Goal: Task Accomplishment & Management: Manage account settings

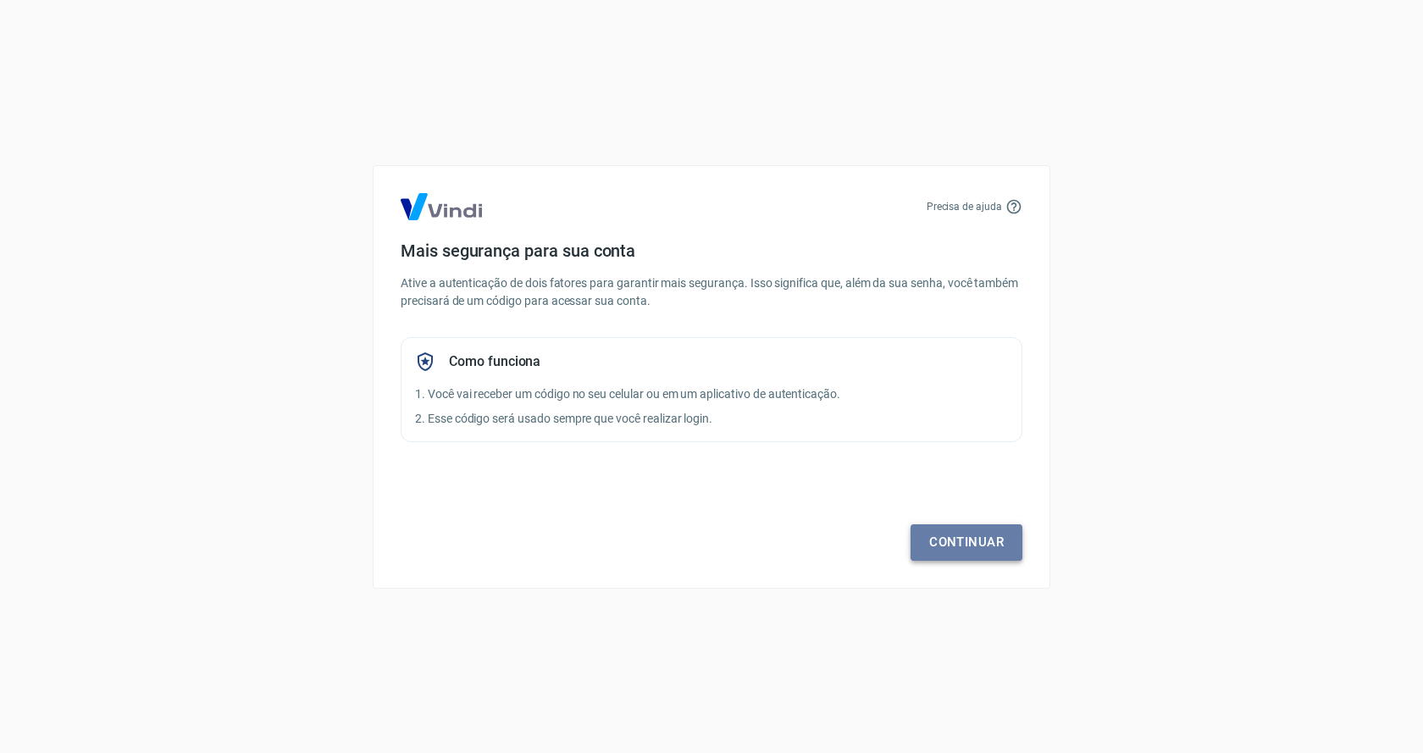
click at [972, 535] on link "Continuar" at bounding box center [967, 542] width 112 height 36
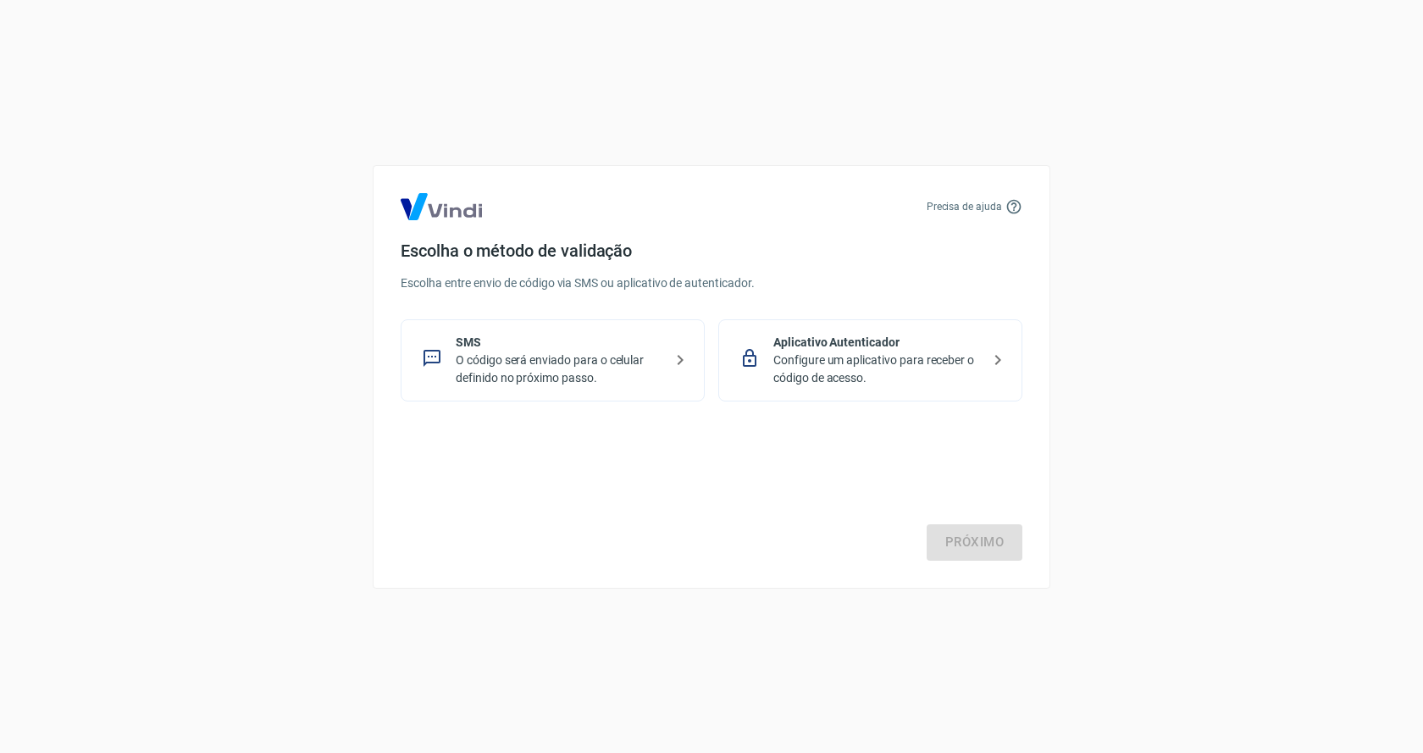
click at [618, 358] on p "O código será enviado para o celular definido no próximo passo." at bounding box center [560, 370] width 208 height 36
click at [970, 543] on link "Próximo" at bounding box center [975, 542] width 96 height 36
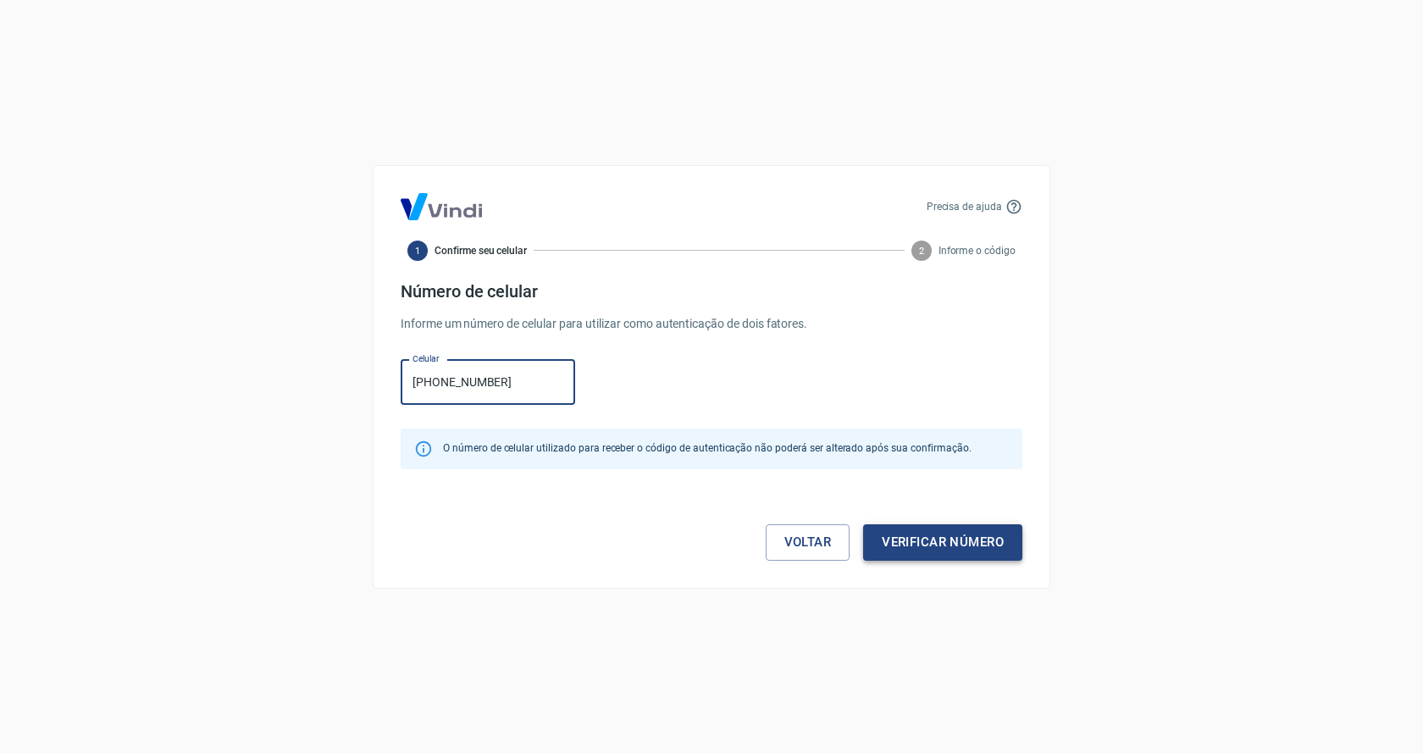
type input "(31) 99899-2920"
click at [946, 538] on button "Verificar número" at bounding box center [942, 542] width 159 height 36
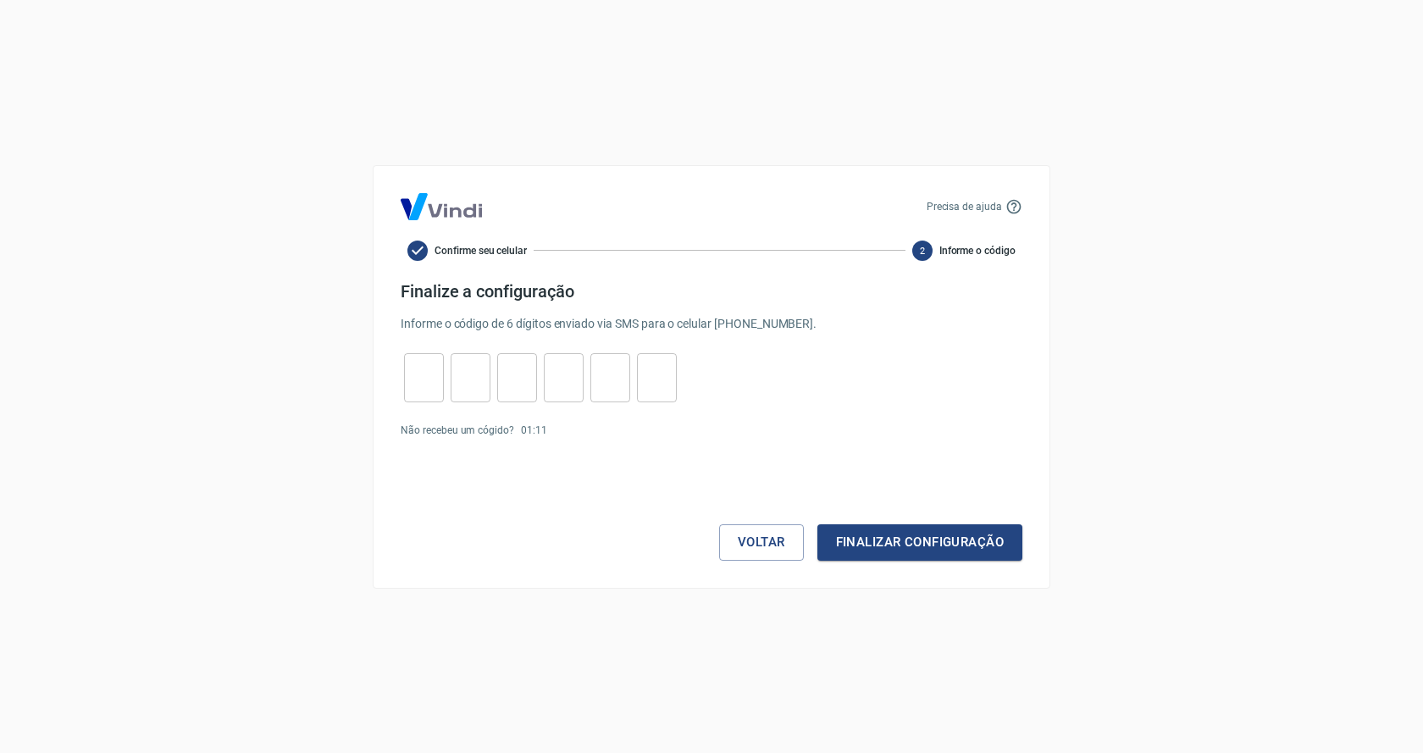
click at [1065, 330] on div "Precisa de ajuda Confirme seu celular 2 Informe o código Finalize a configuraçã…" at bounding box center [711, 376] width 1423 height 753
click at [434, 378] on input "tel" at bounding box center [424, 377] width 40 height 36
type input "3"
type input "2"
type input "8"
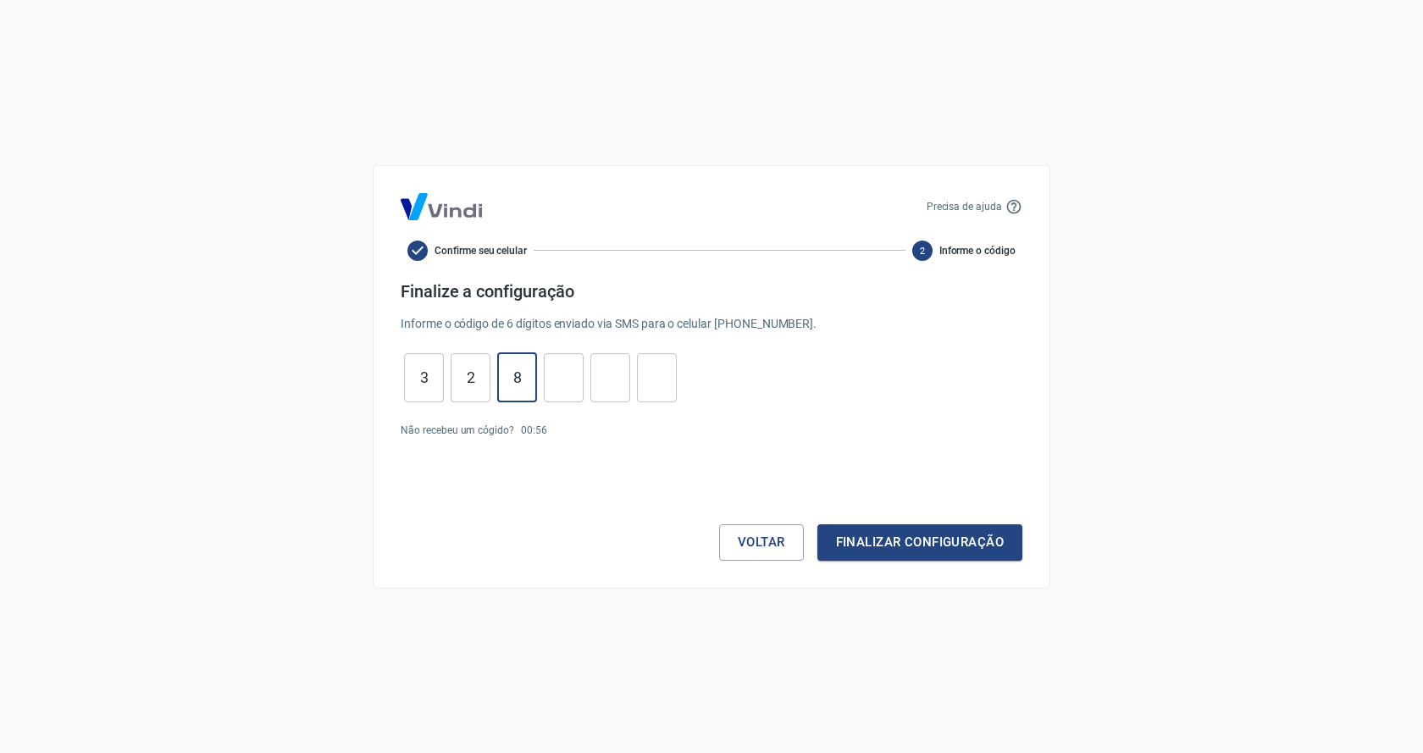
type input "5"
click at [951, 536] on button "Finalizar configuração" at bounding box center [920, 542] width 205 height 36
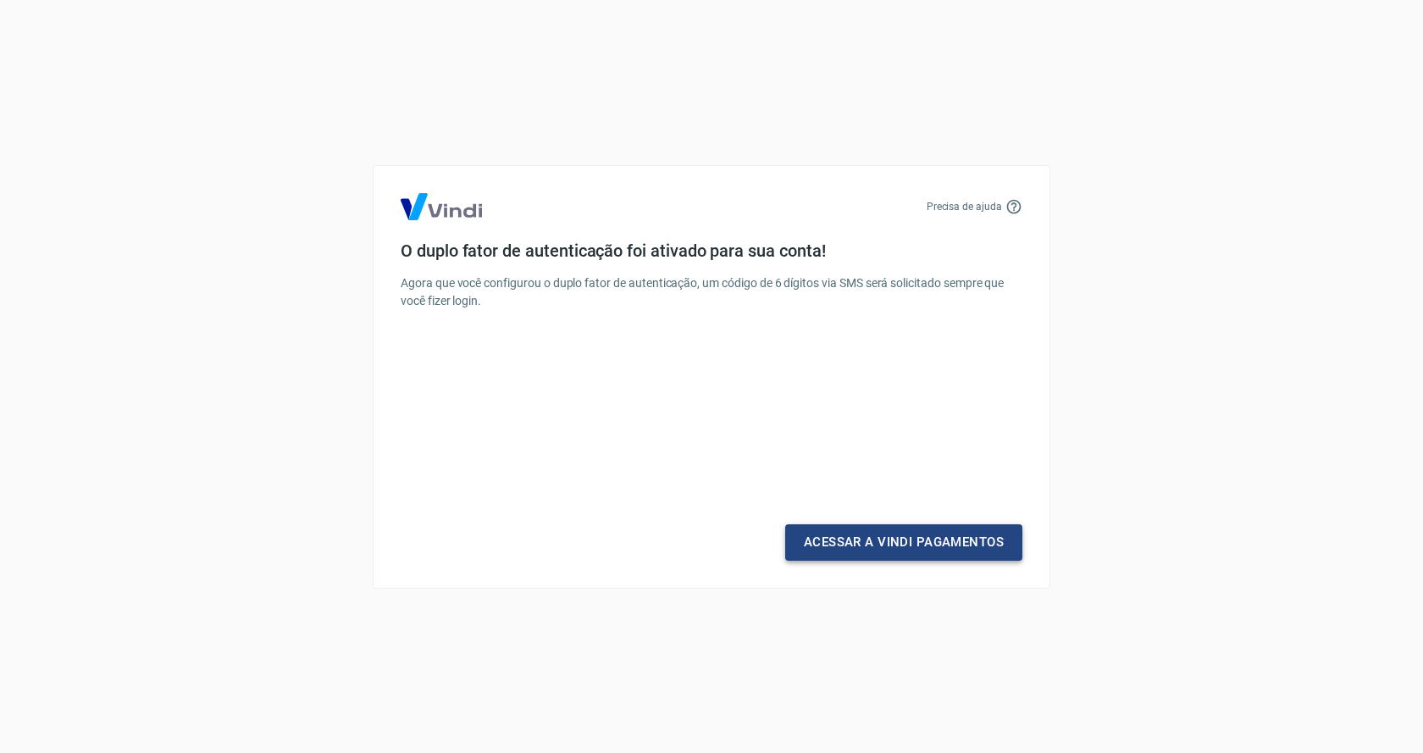
click at [909, 540] on link "Acessar a Vindi Pagamentos" at bounding box center [903, 542] width 237 height 36
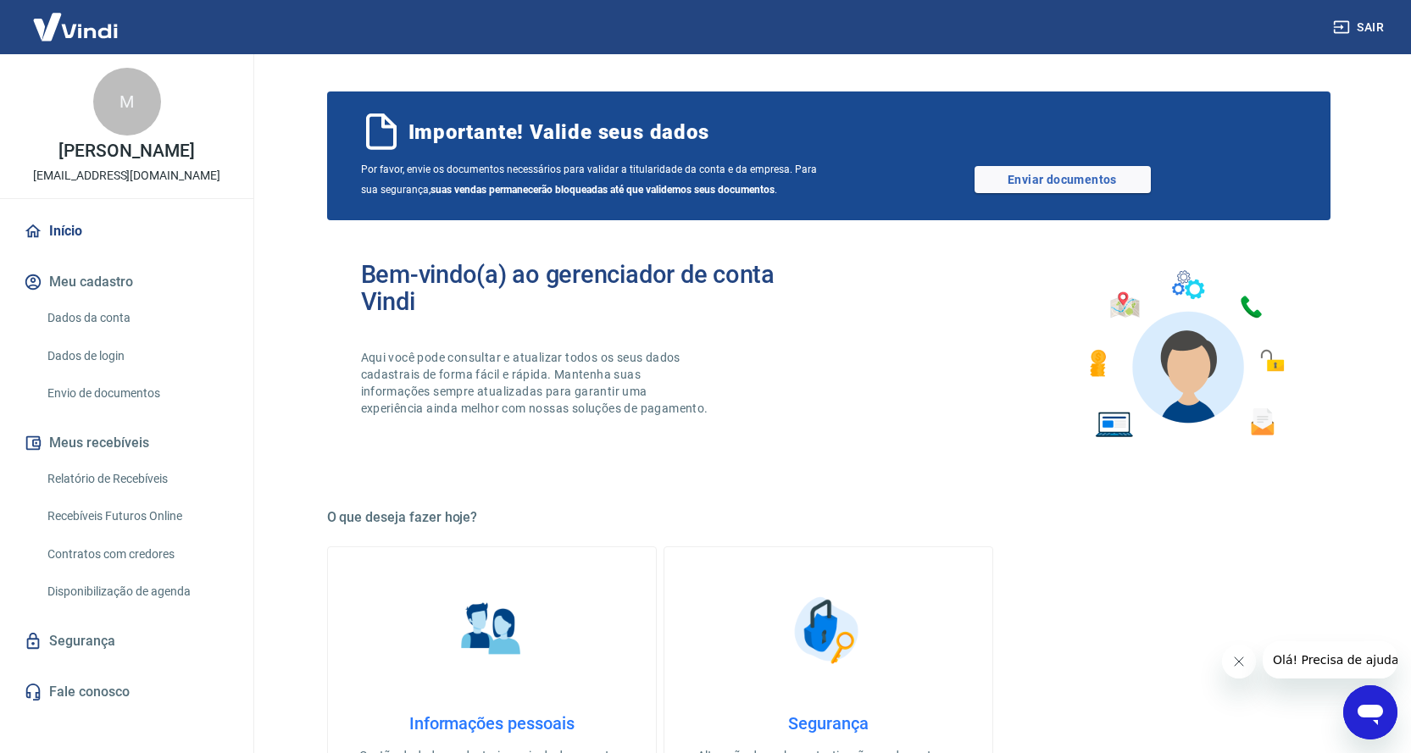
click at [86, 319] on link "Dados da conta" at bounding box center [137, 318] width 192 height 35
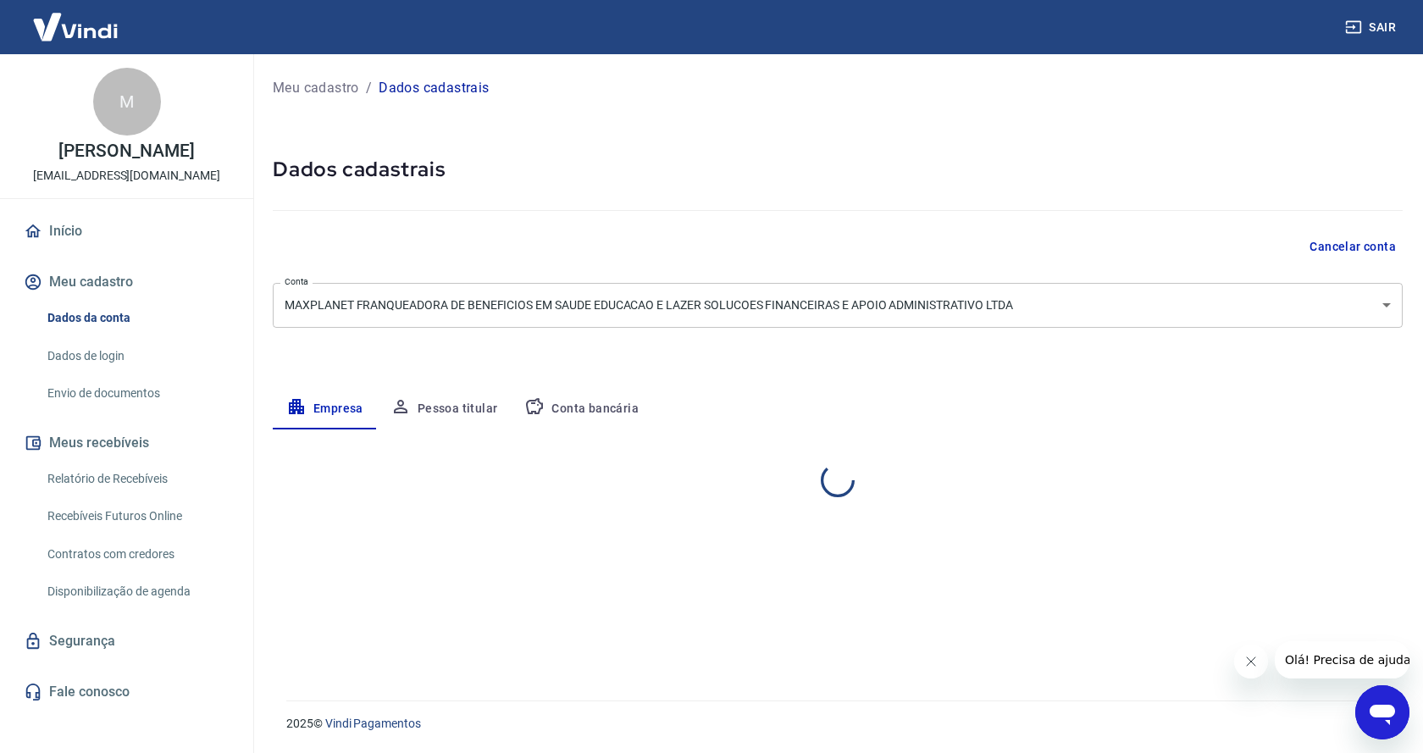
select select "MG"
select select "business"
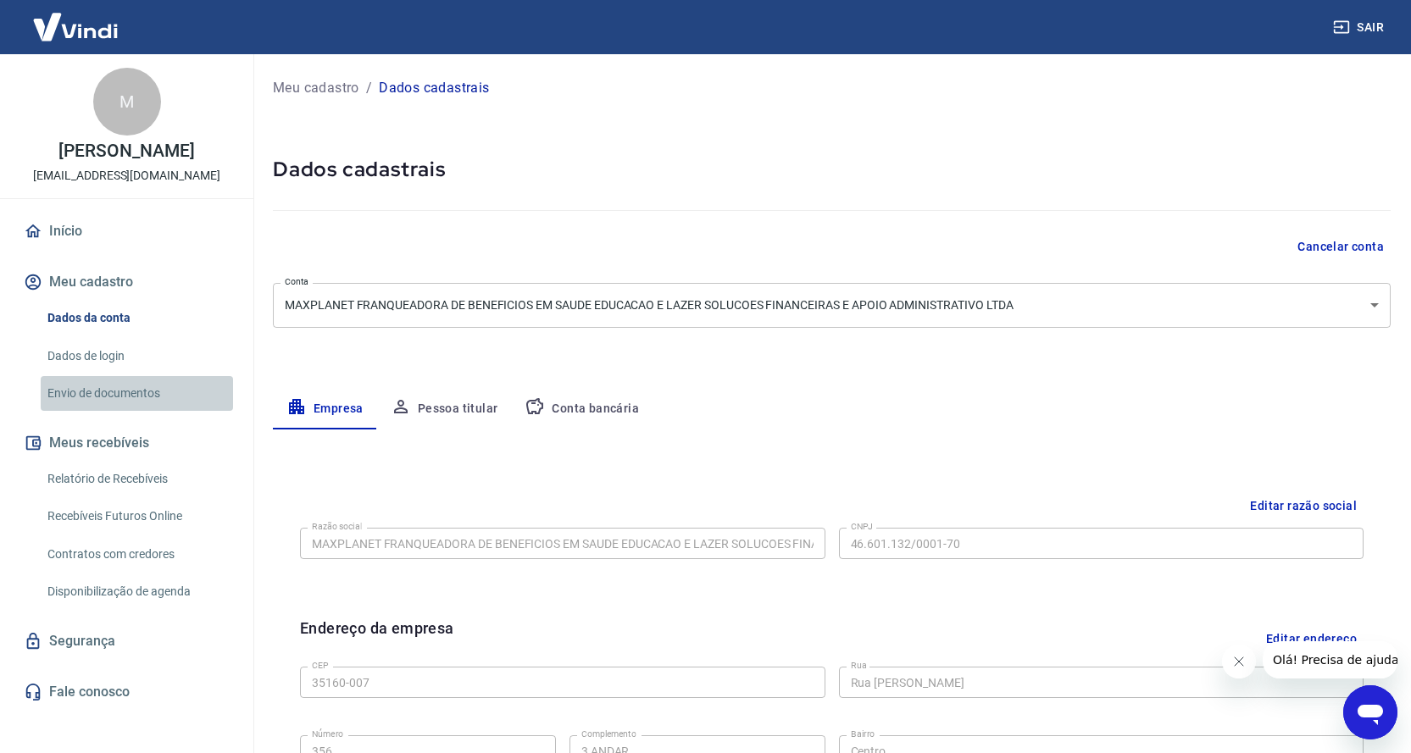
click at [130, 392] on link "Envio de documentos" at bounding box center [137, 393] width 192 height 35
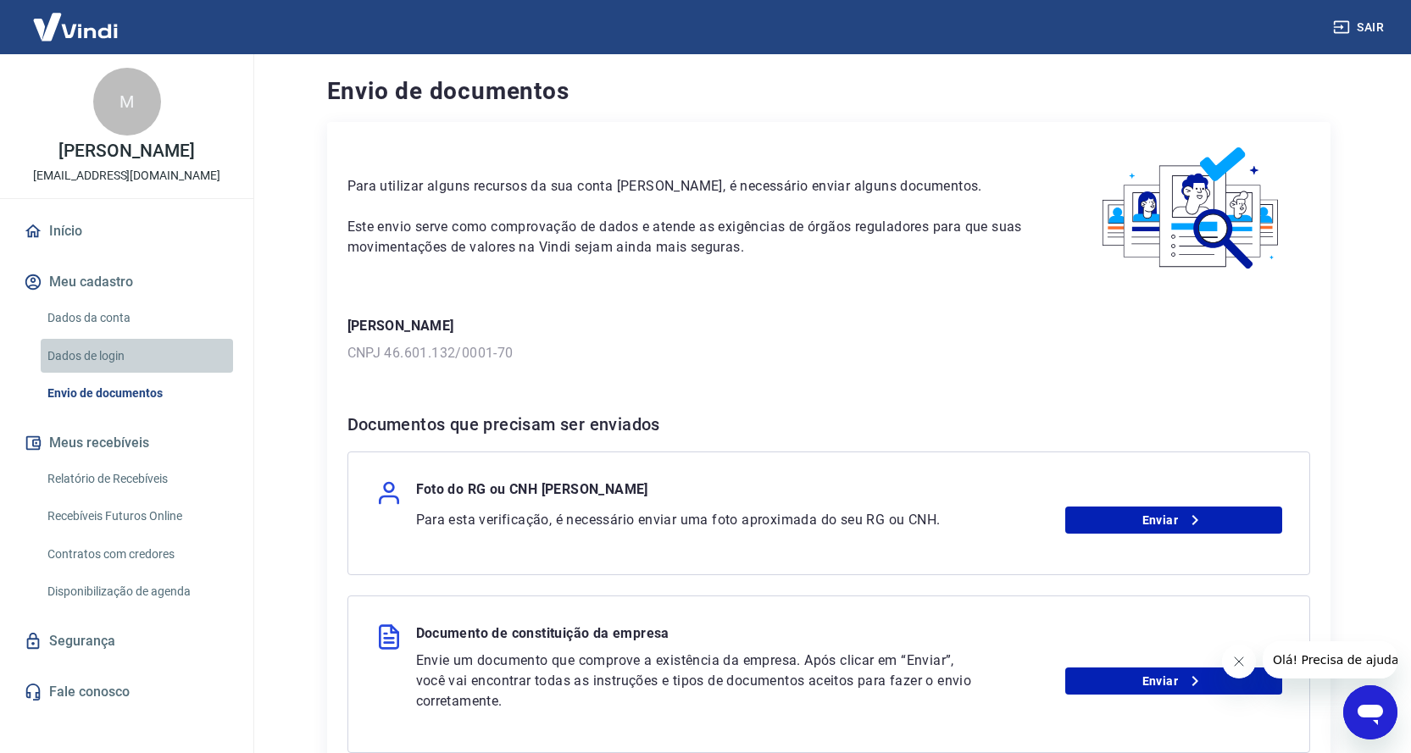
click at [93, 351] on link "Dados de login" at bounding box center [137, 356] width 192 height 35
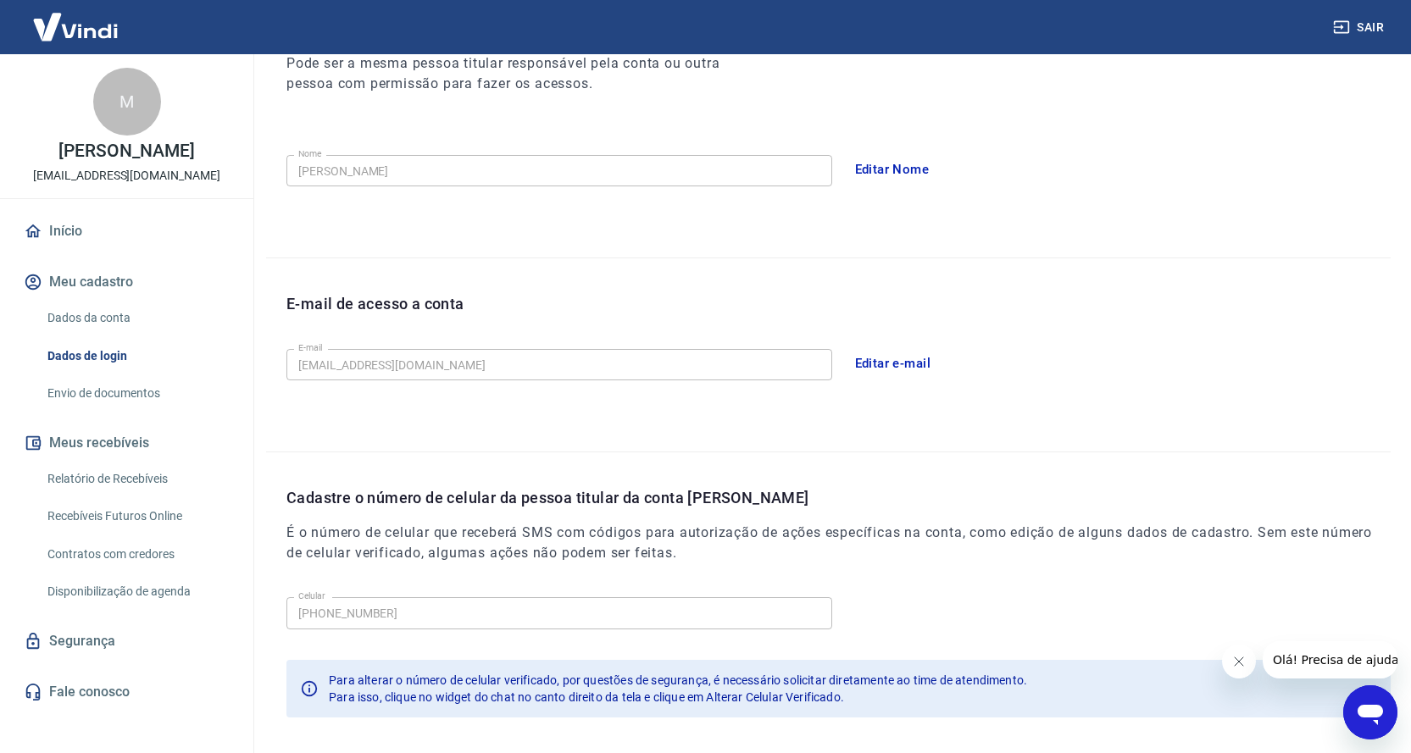
scroll to position [332, 0]
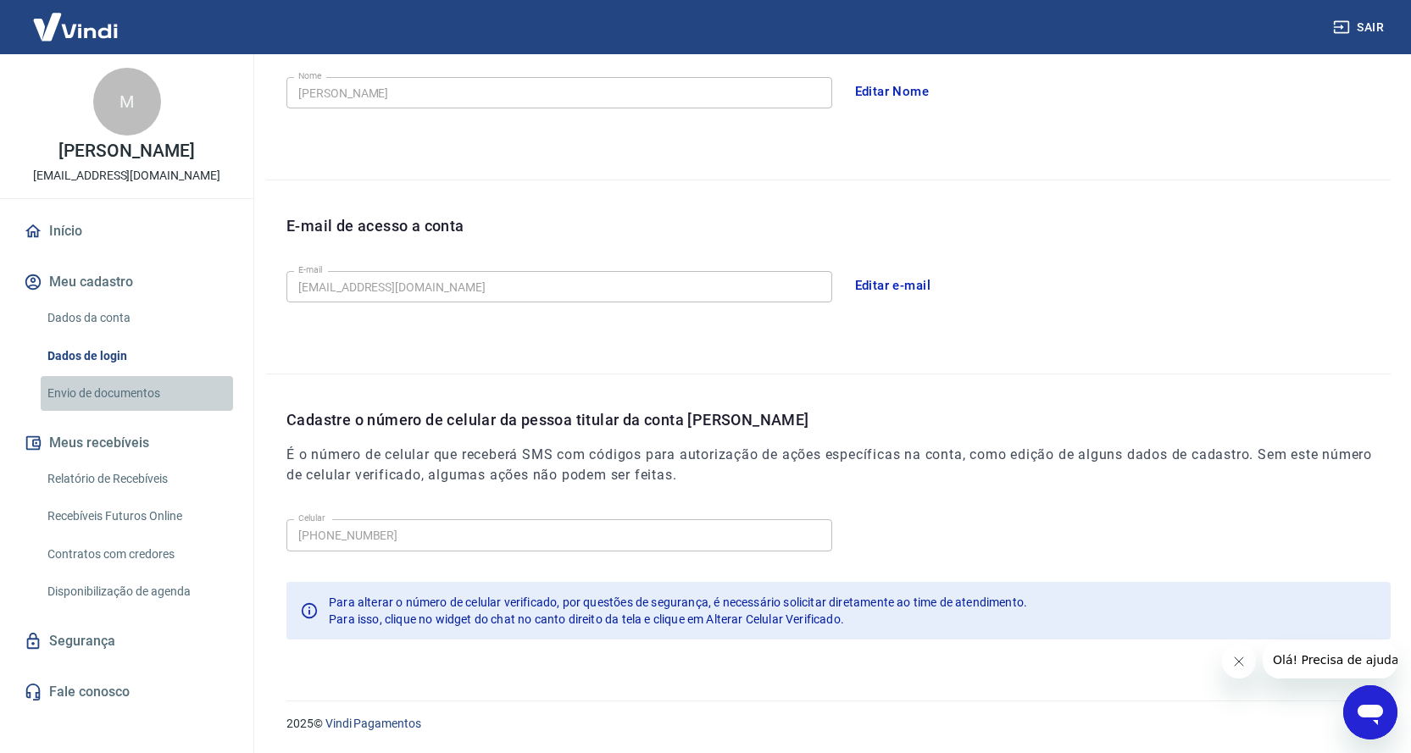
click at [114, 383] on link "Envio de documentos" at bounding box center [137, 393] width 192 height 35
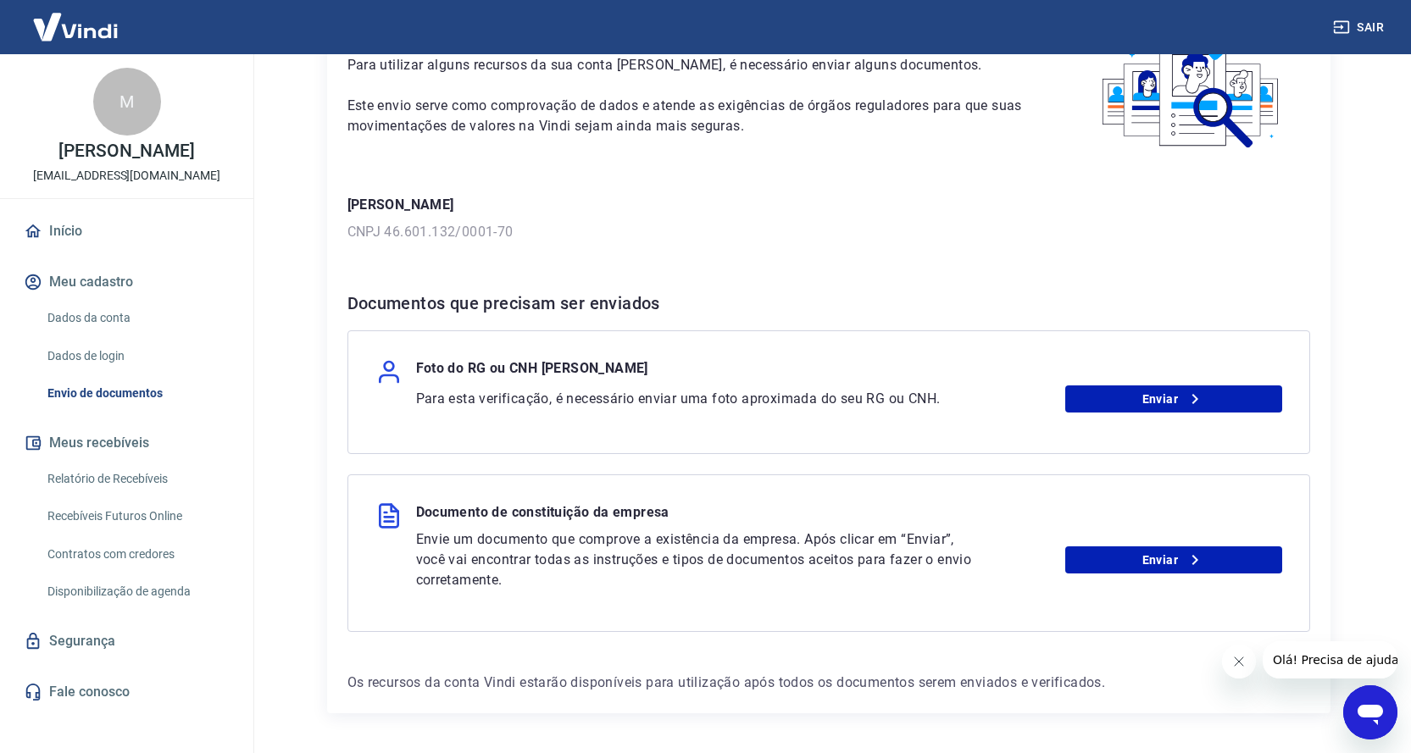
scroll to position [169, 0]
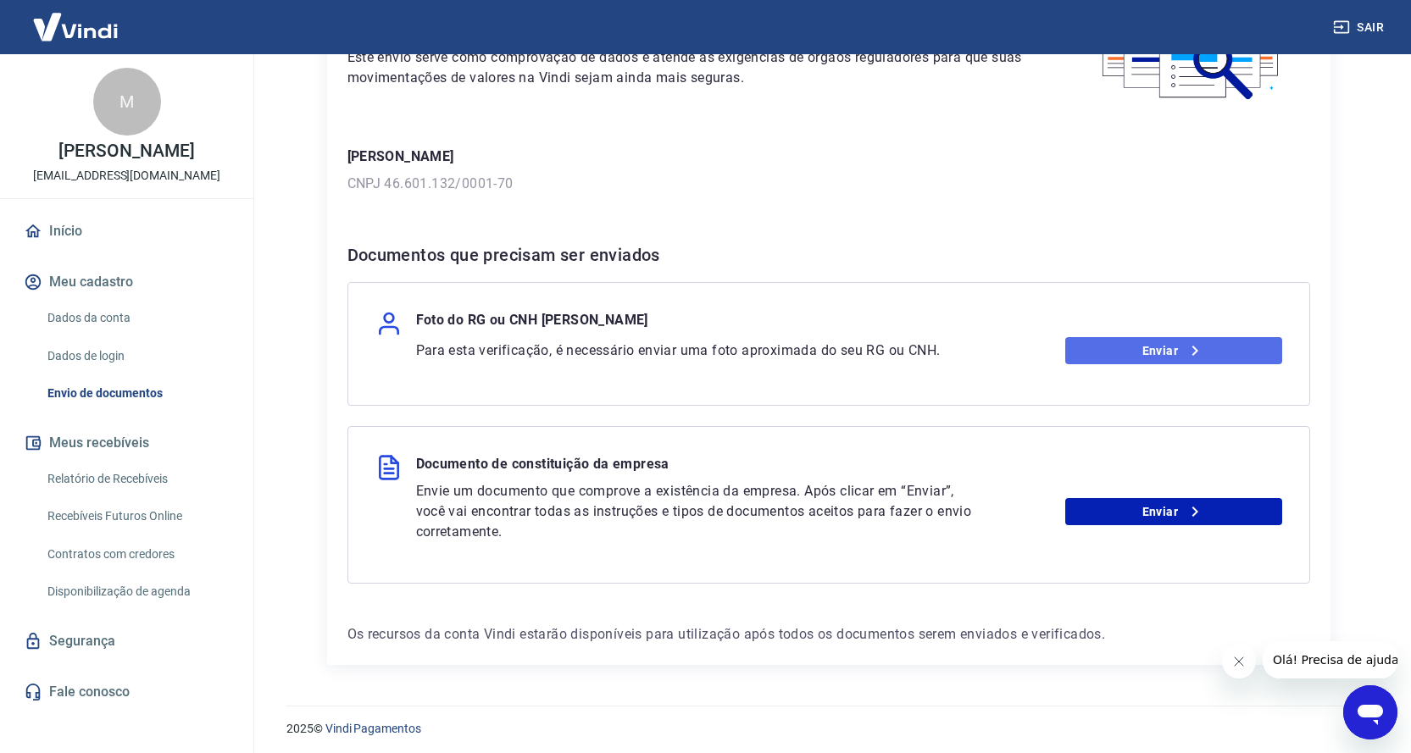
click at [1134, 347] on link "Enviar" at bounding box center [1173, 350] width 217 height 27
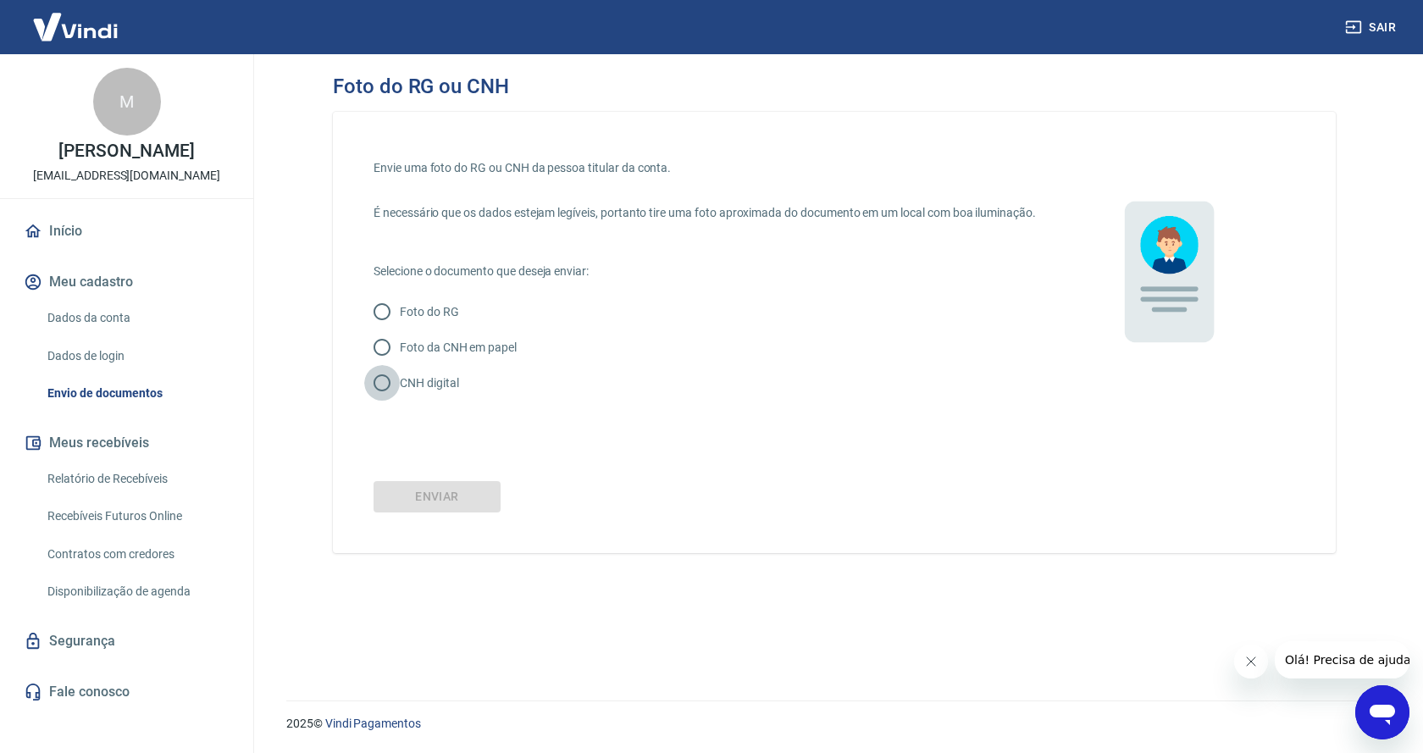
click at [388, 400] on input "CNH digital" at bounding box center [382, 383] width 36 height 36
radio input "true"
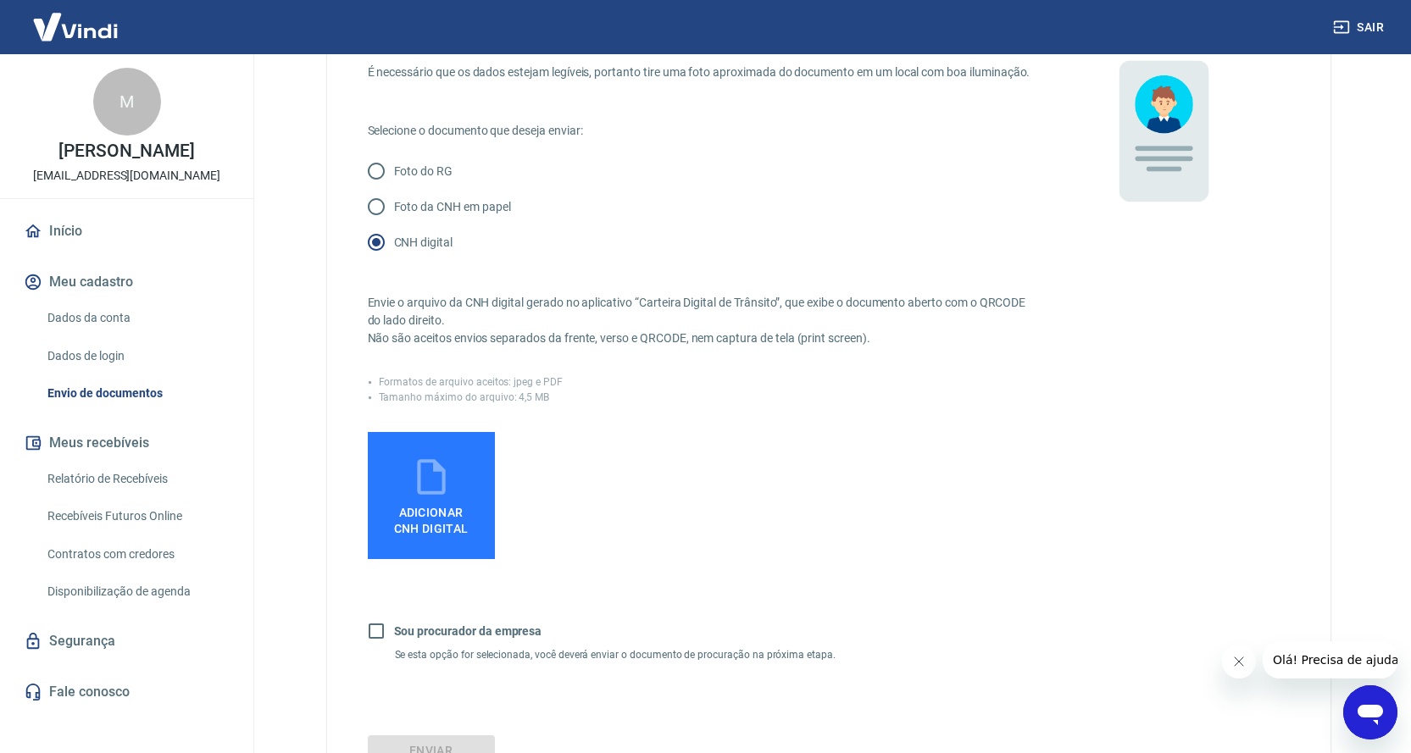
scroll to position [169, 0]
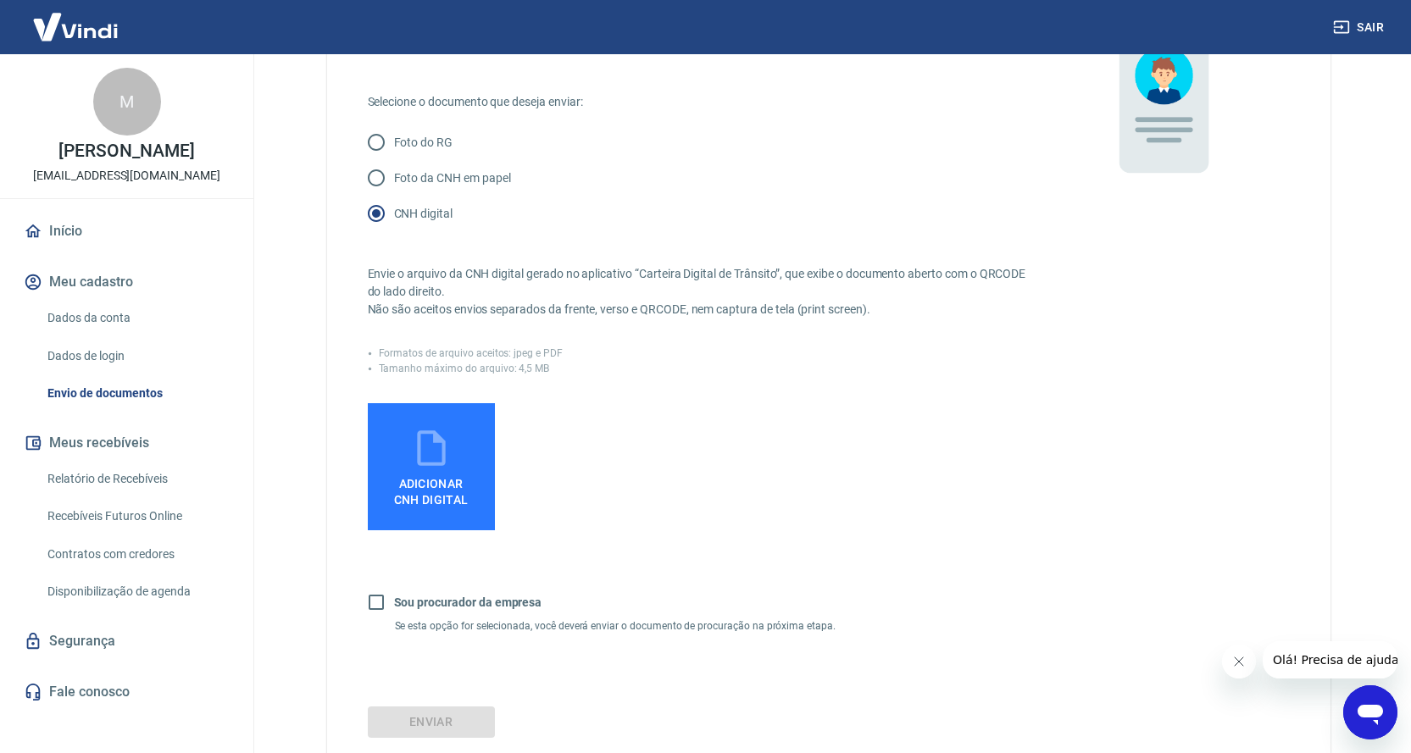
click at [459, 500] on span "Adicionar CNH Digital" at bounding box center [431, 492] width 75 height 31
click at [0, 0] on input "Adicionar CNH Digital" at bounding box center [0, 0] width 0 height 0
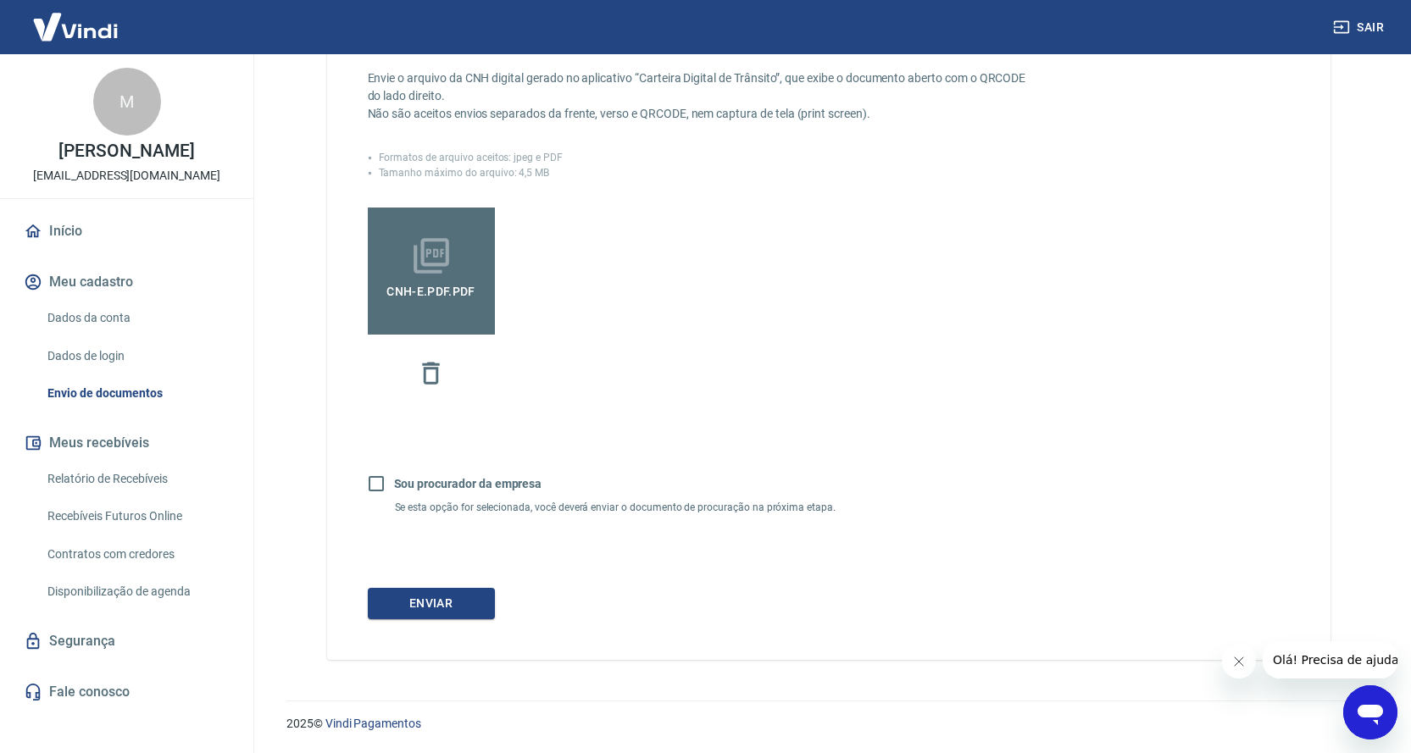
scroll to position [383, 0]
click at [444, 608] on button "Enviar" at bounding box center [431, 603] width 127 height 31
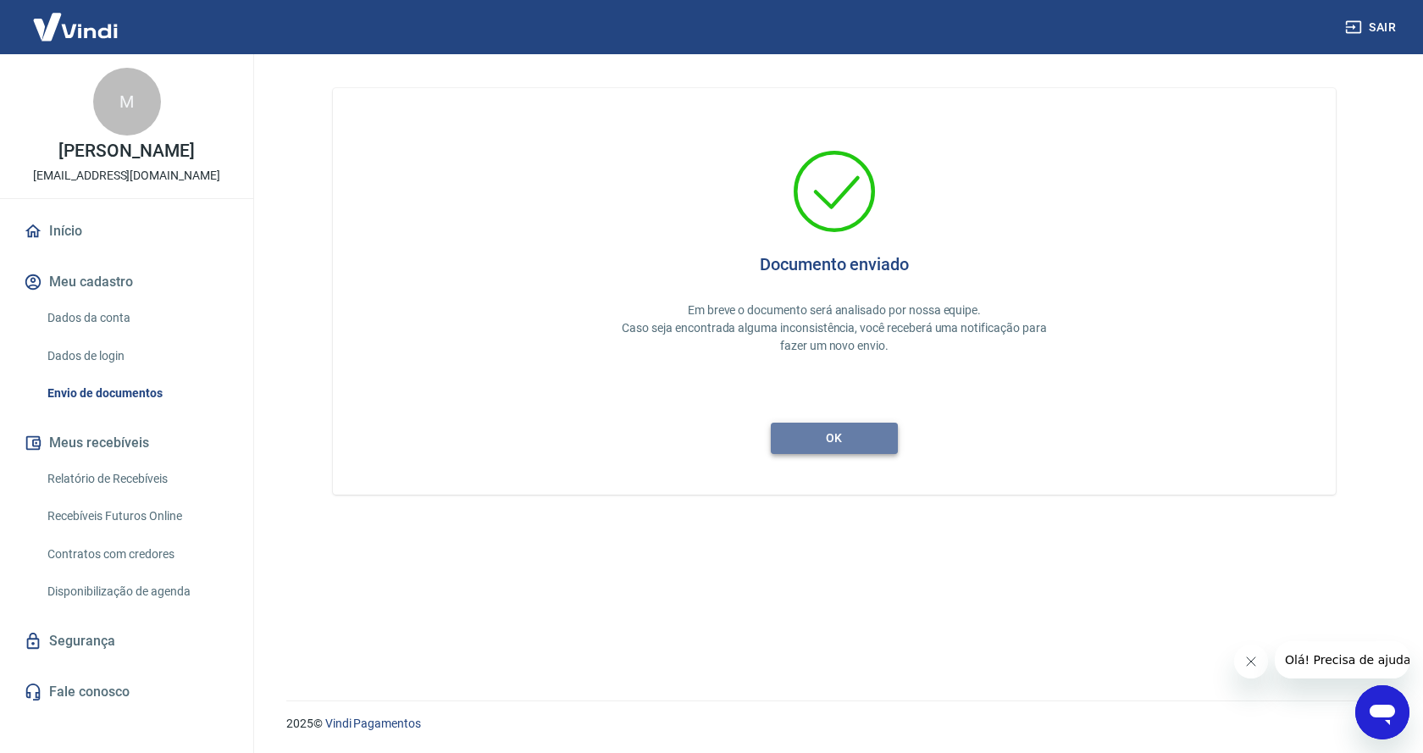
click at [829, 435] on button "ok" at bounding box center [834, 438] width 127 height 31
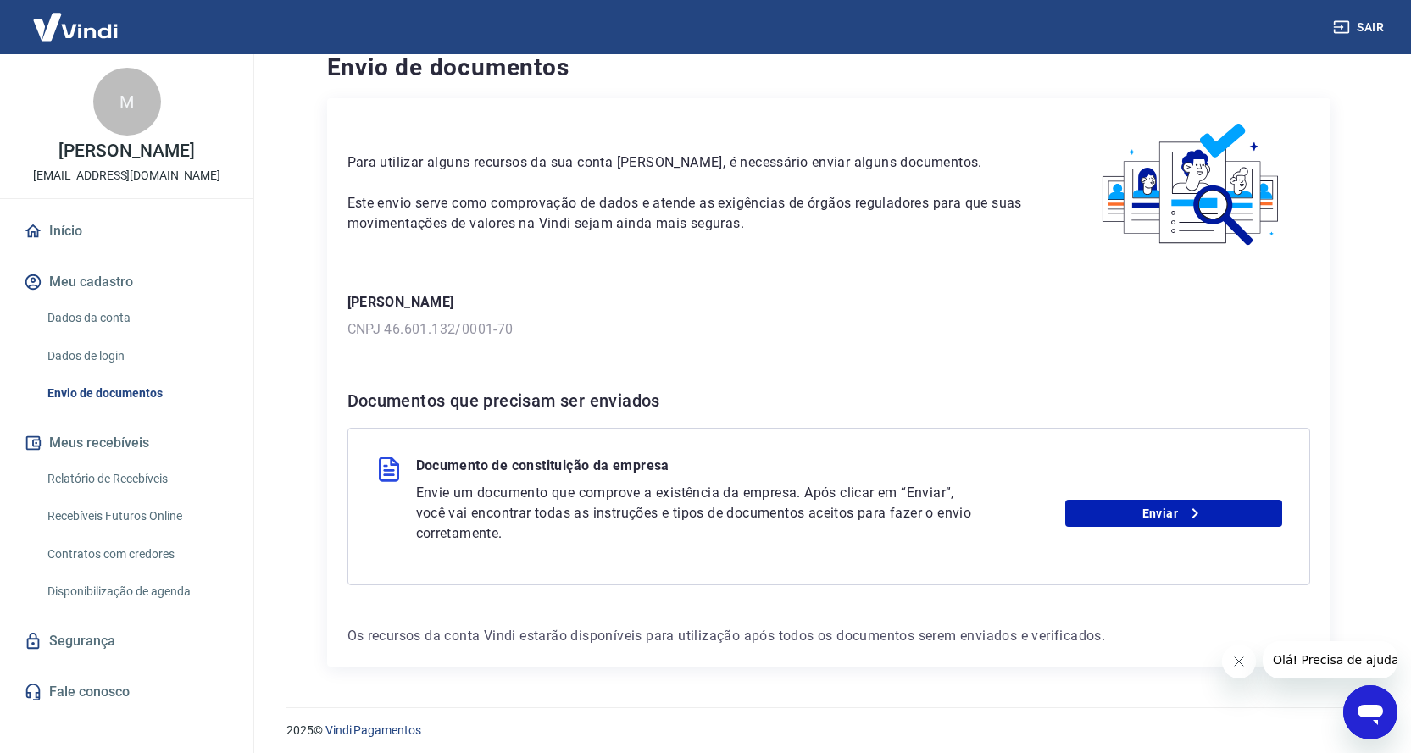
scroll to position [31, 0]
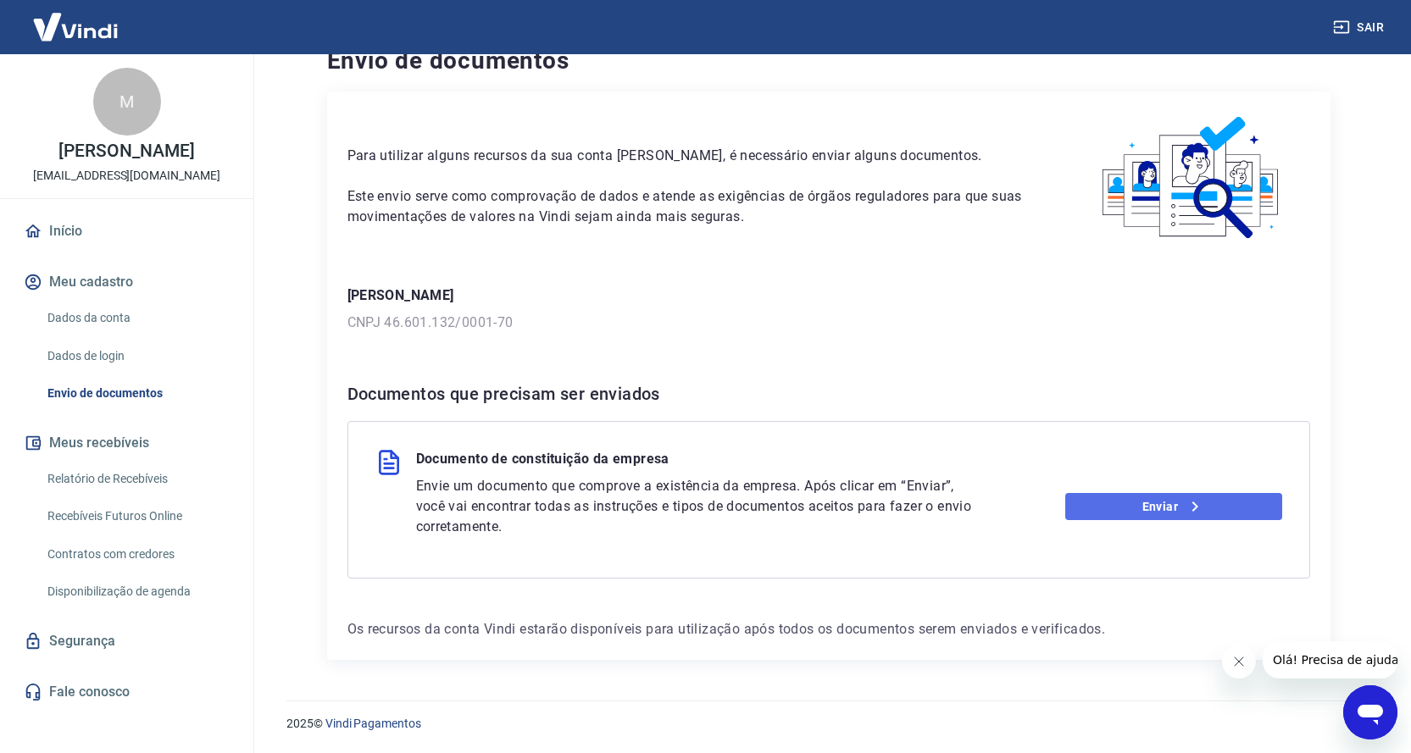
click at [1155, 499] on link "Enviar" at bounding box center [1173, 506] width 217 height 27
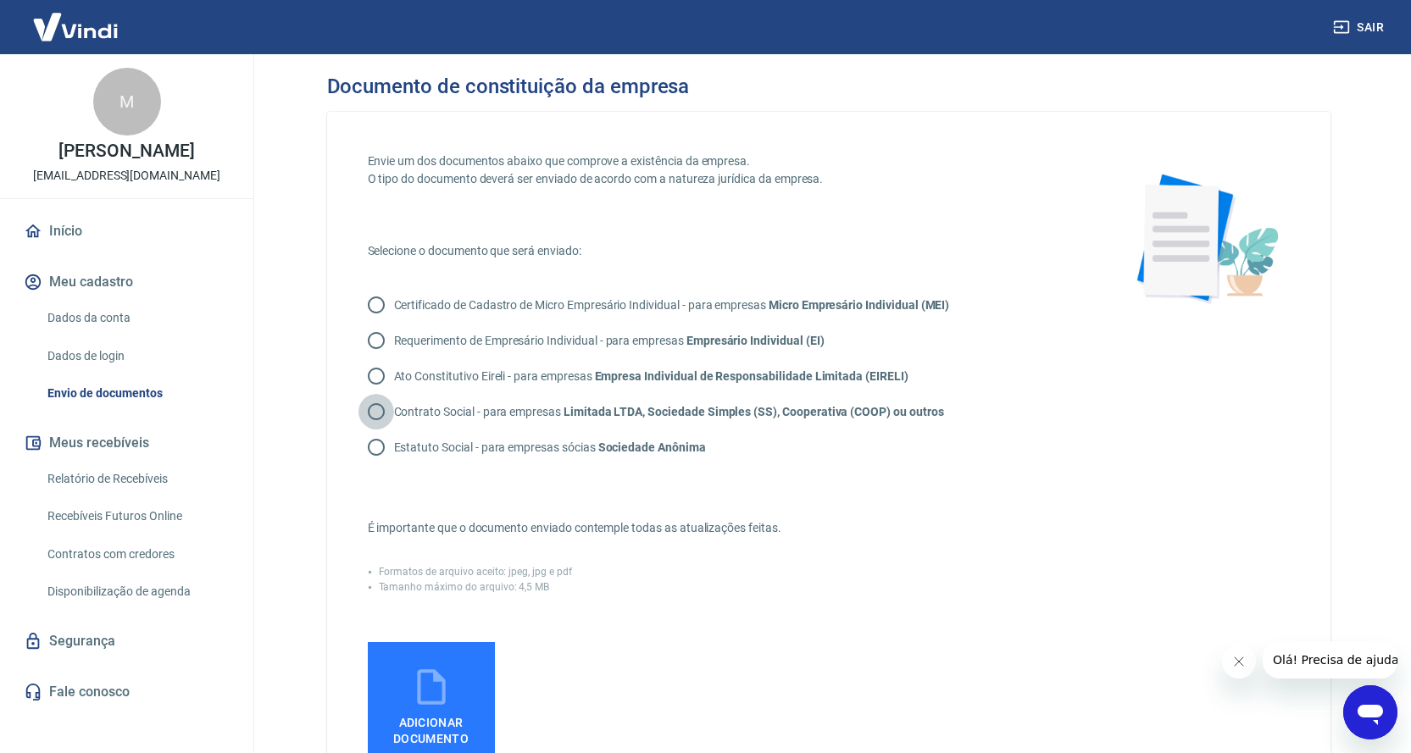
click at [377, 406] on input "Contrato Social - para empresas Limitada LTDA, Sociedade Simples (SS), Cooperat…" at bounding box center [376, 412] width 36 height 36
radio input "true"
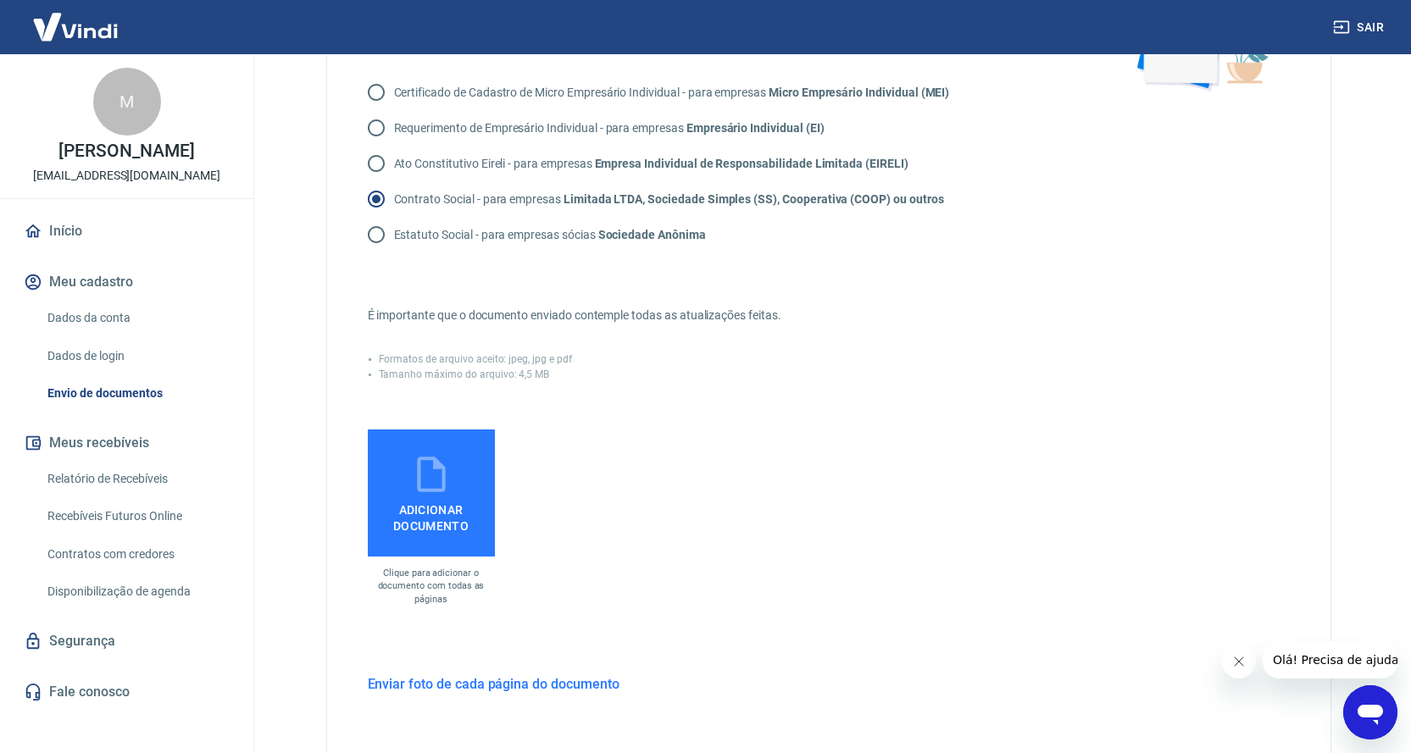
scroll to position [254, 0]
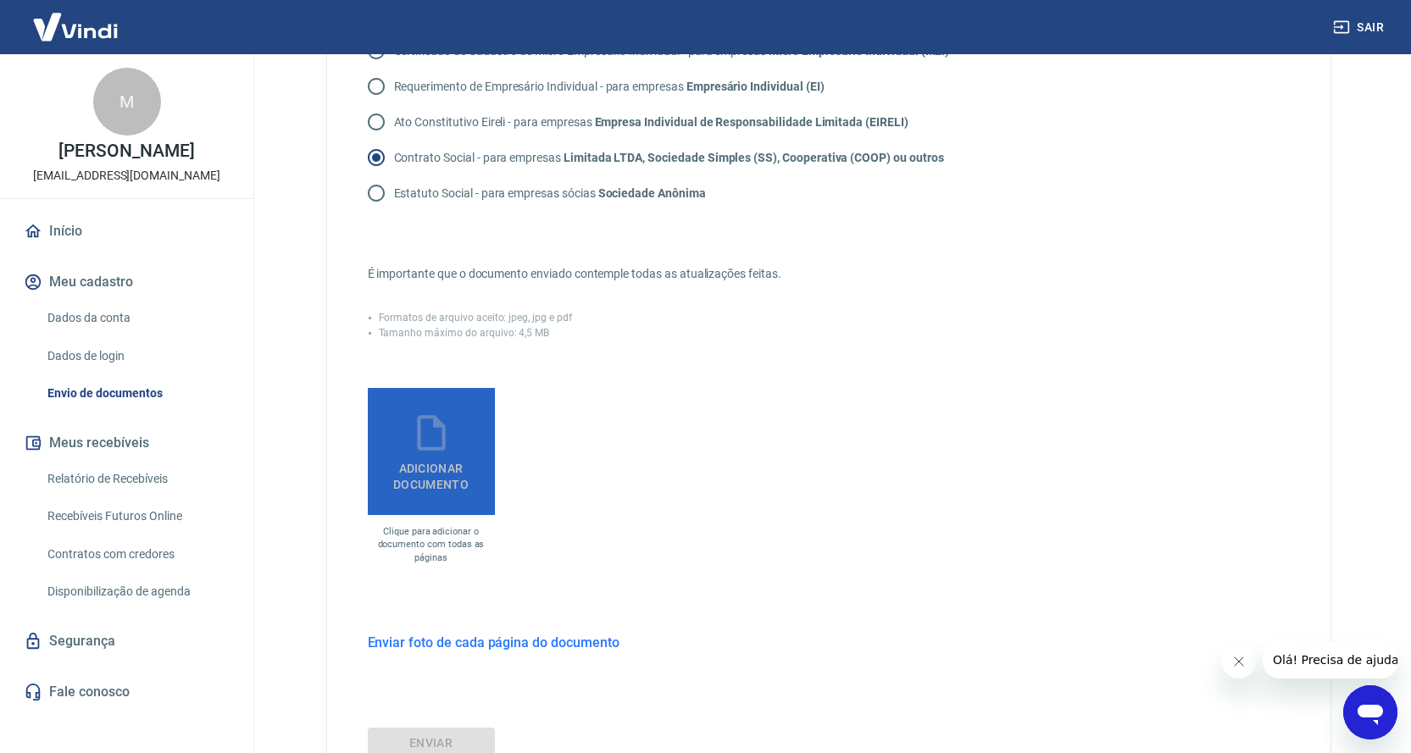
click at [427, 451] on icon at bounding box center [431, 433] width 42 height 42
click at [0, 0] on input "Adicionar documento" at bounding box center [0, 0] width 0 height 0
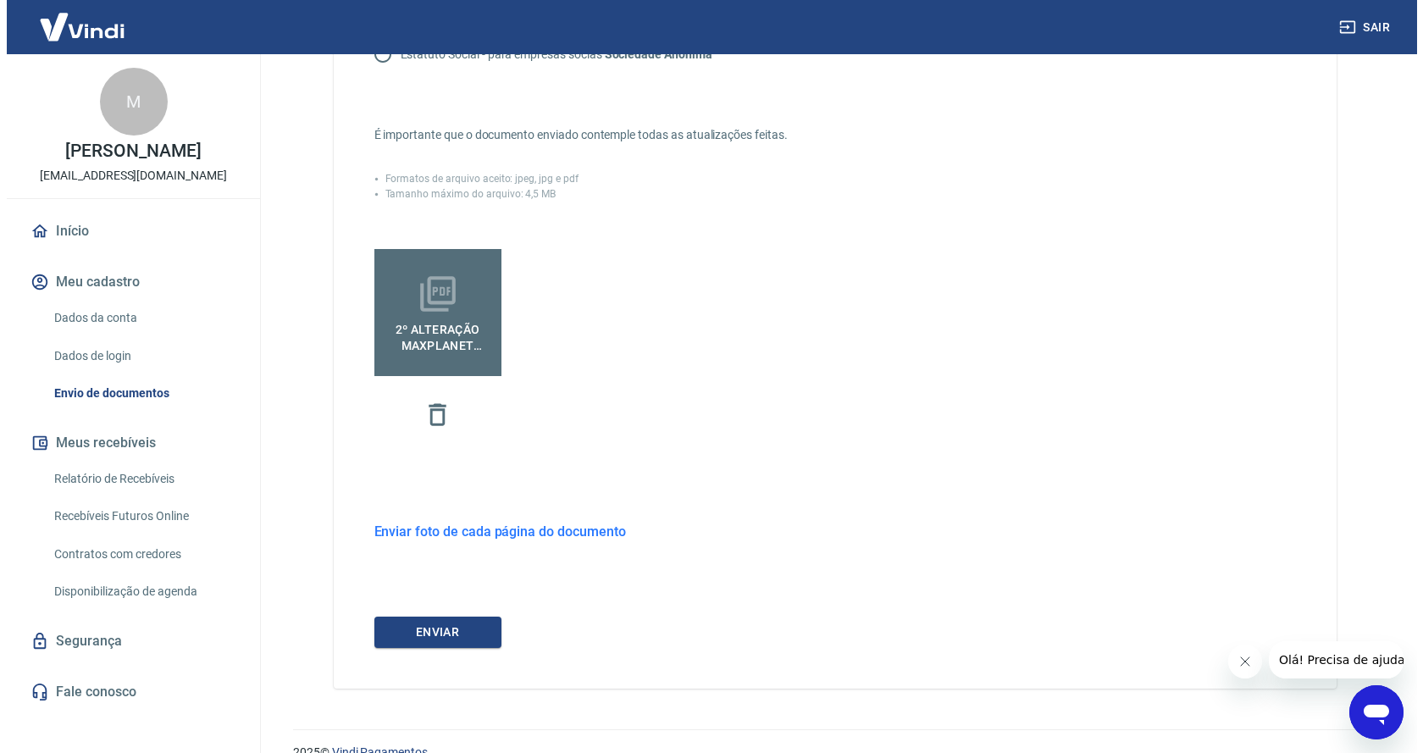
scroll to position [422, 0]
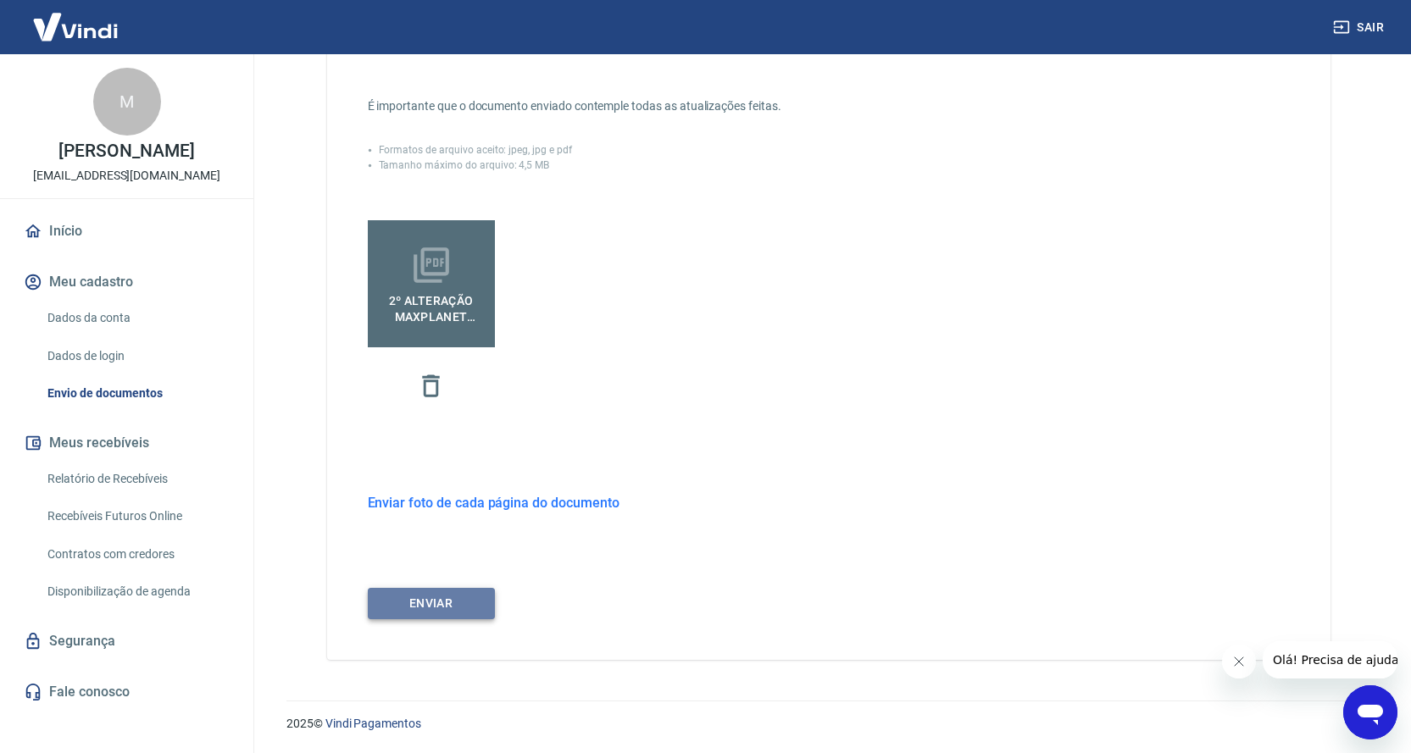
click at [454, 604] on button "ENVIAR" at bounding box center [431, 603] width 127 height 31
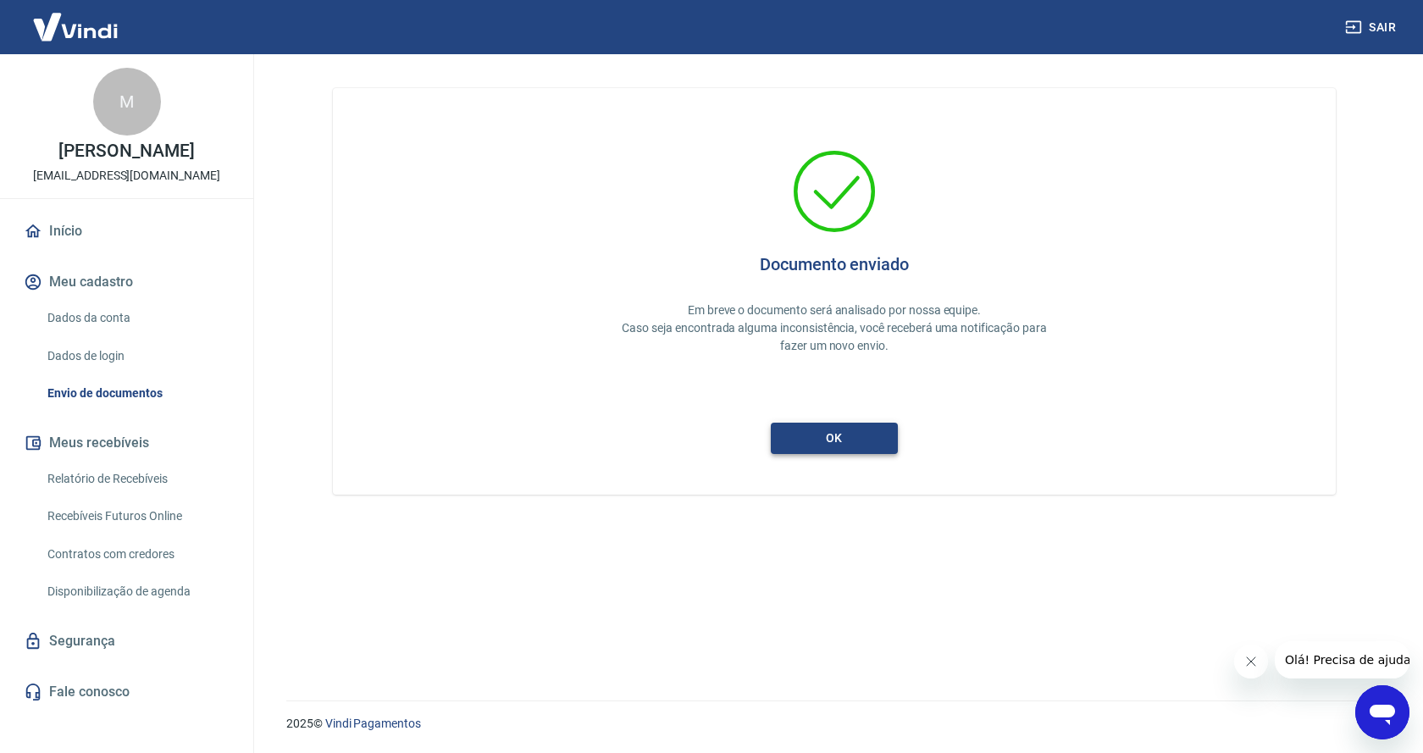
click at [863, 431] on button "ok" at bounding box center [834, 438] width 127 height 31
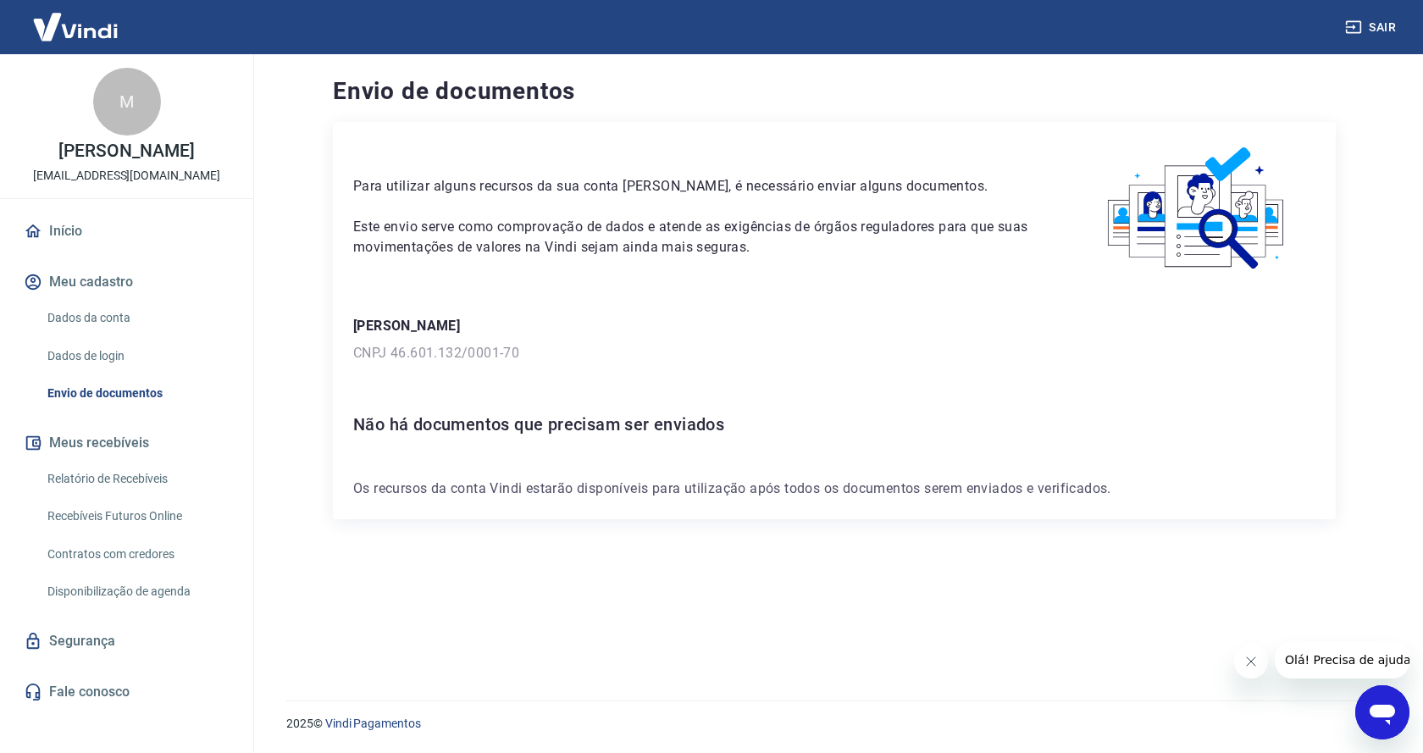
click at [83, 390] on link "Envio de documentos" at bounding box center [137, 393] width 192 height 35
click at [106, 351] on link "Dados de login" at bounding box center [137, 356] width 192 height 35
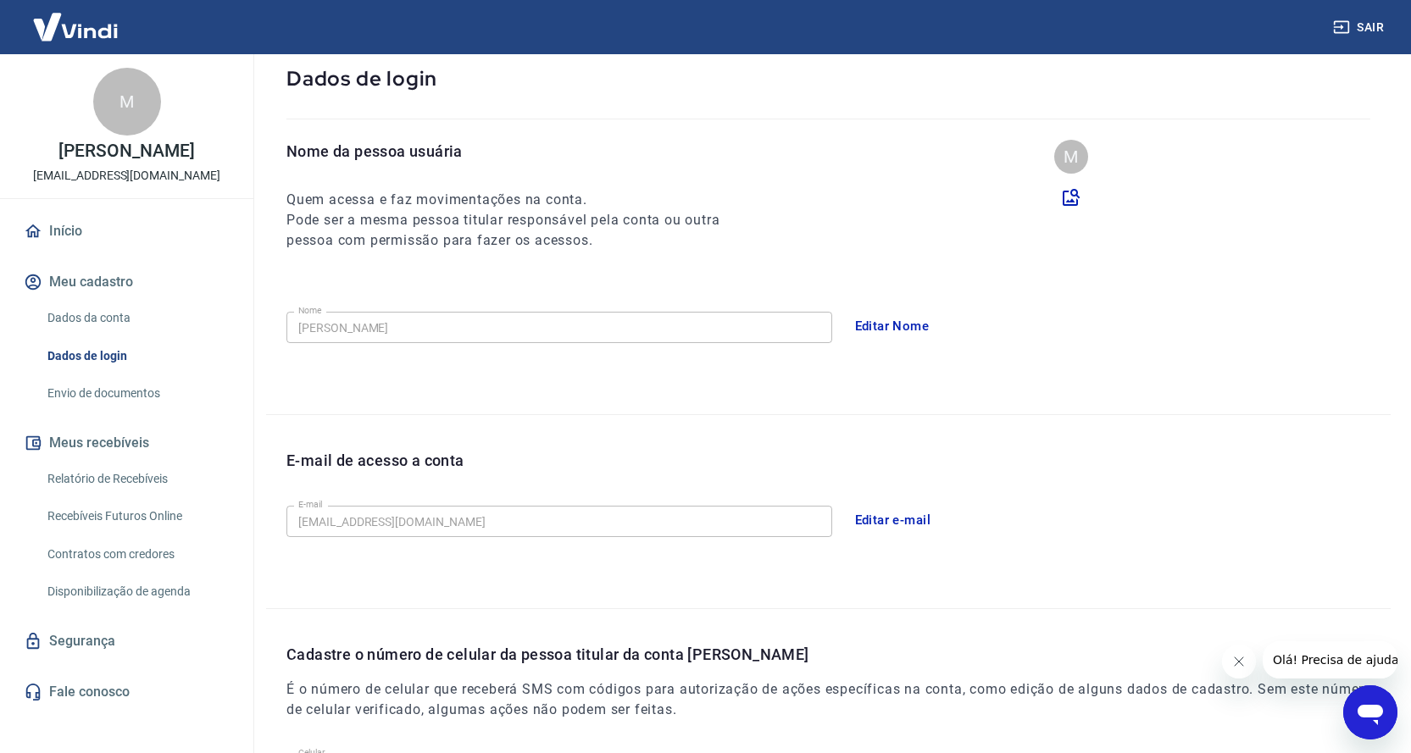
scroll to position [78, 0]
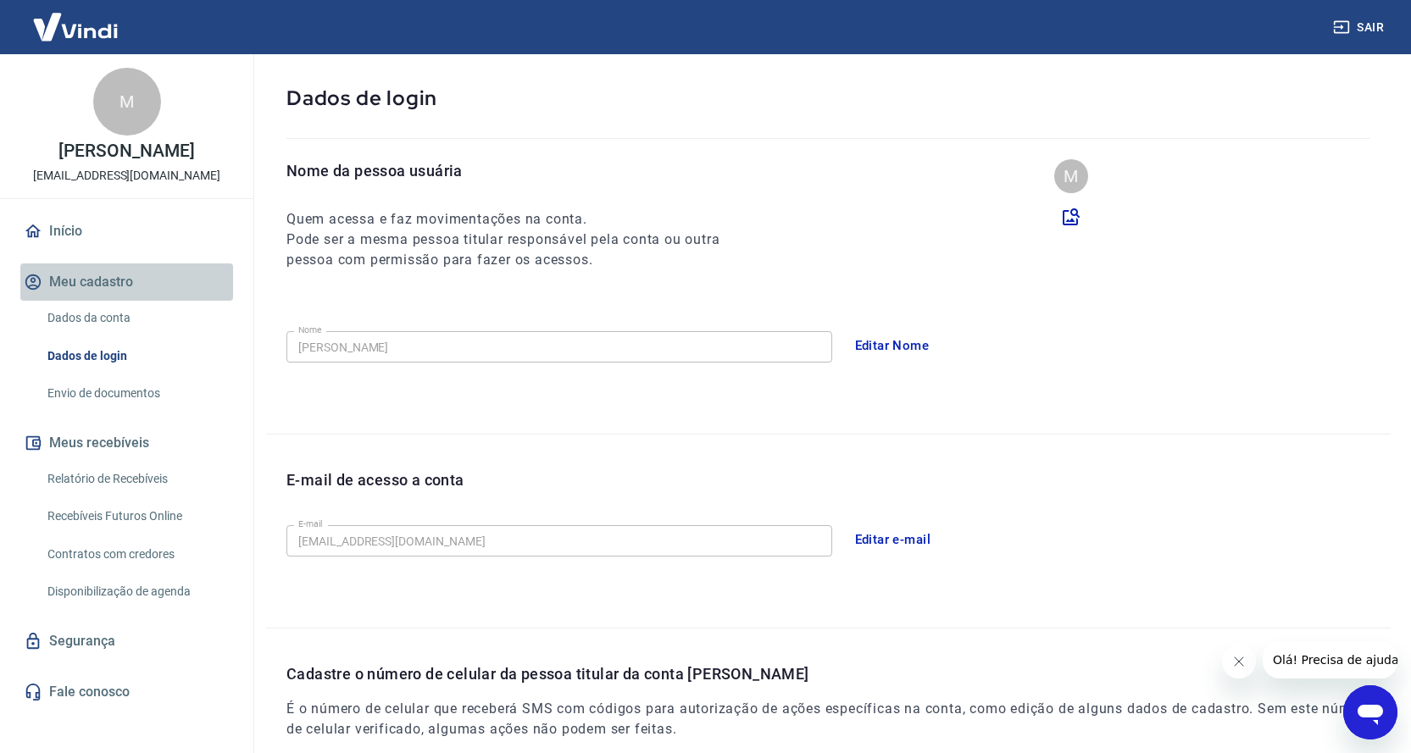
click at [122, 281] on button "Meu cadastro" at bounding box center [126, 281] width 213 height 37
click at [156, 440] on button "Meus recebíveis" at bounding box center [126, 442] width 213 height 37
click at [125, 471] on link "Relatório de Recebíveis" at bounding box center [137, 479] width 192 height 35
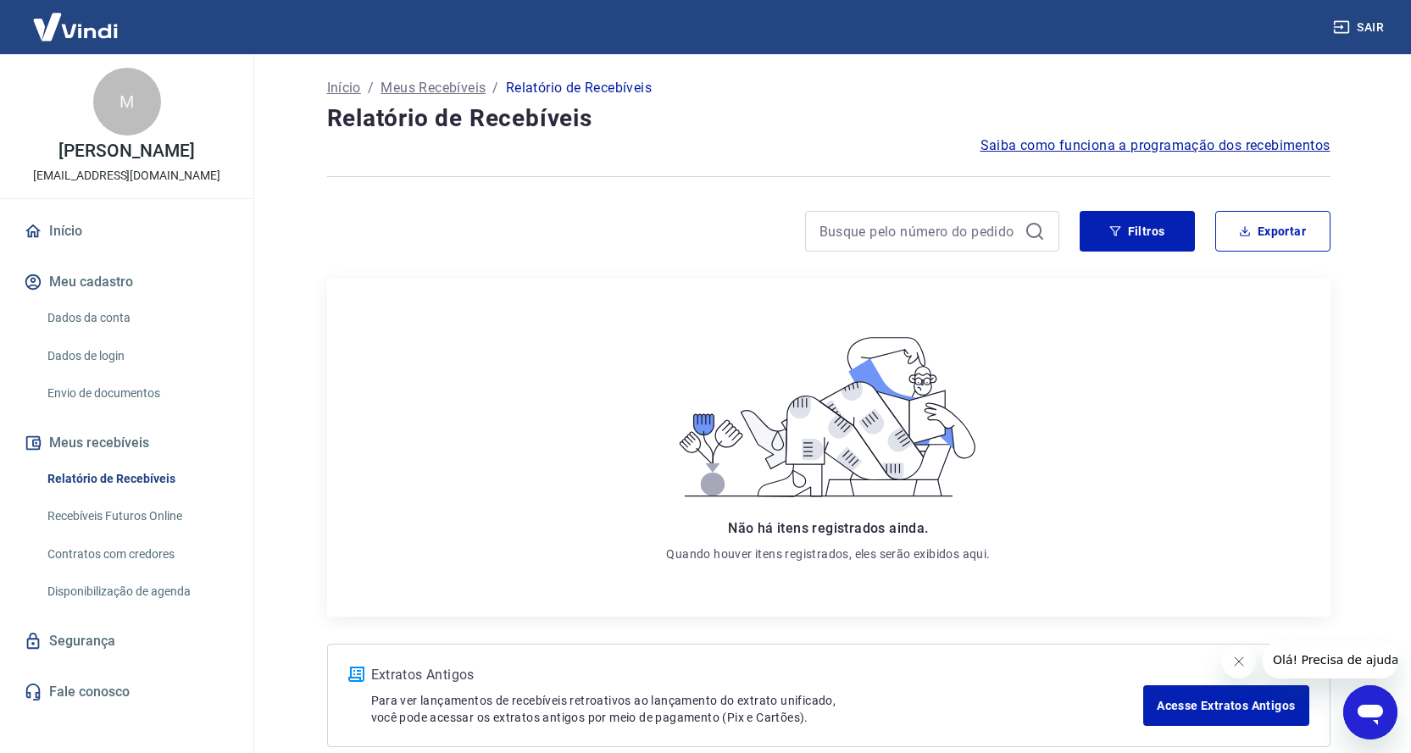
click at [117, 510] on link "Recebíveis Futuros Online" at bounding box center [137, 516] width 192 height 35
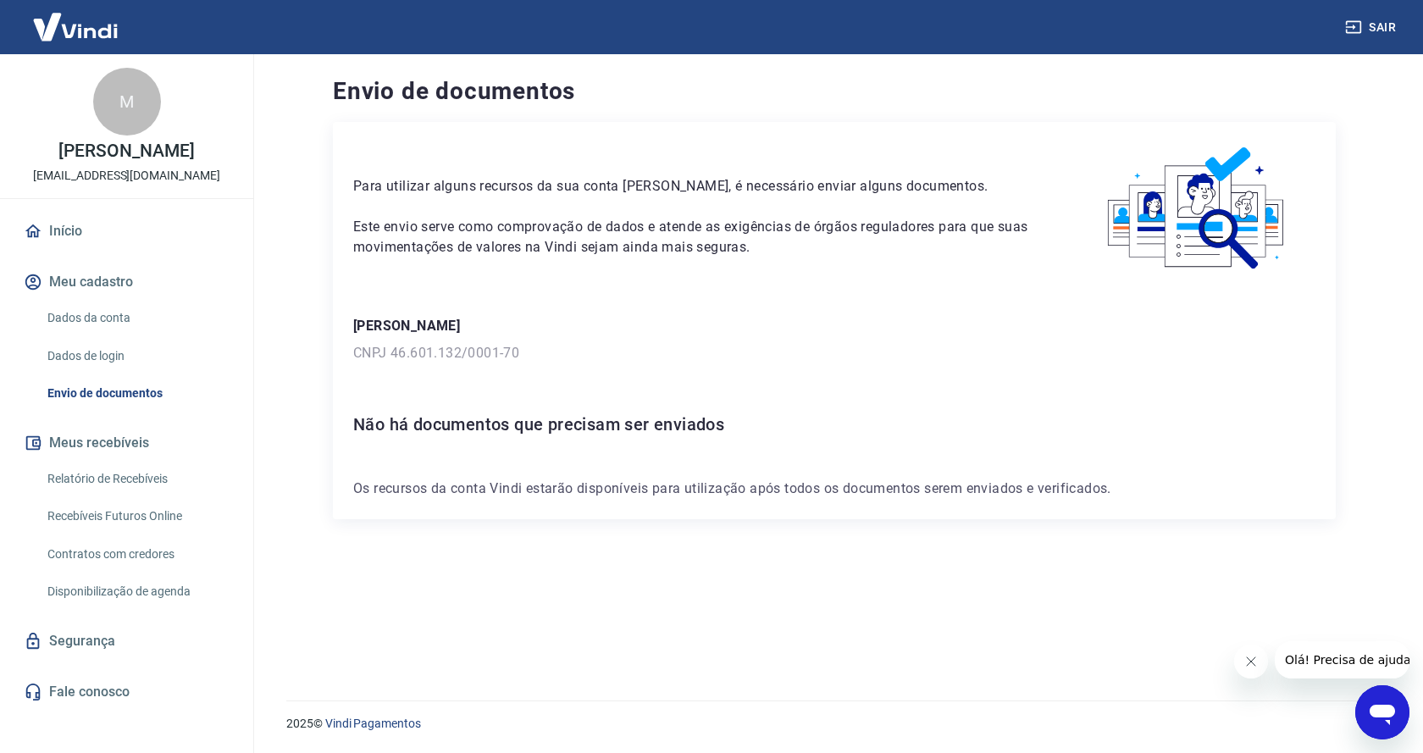
click at [1363, 20] on button "Sair" at bounding box center [1372, 27] width 61 height 31
